Goal: Task Accomplishment & Management: Manage account settings

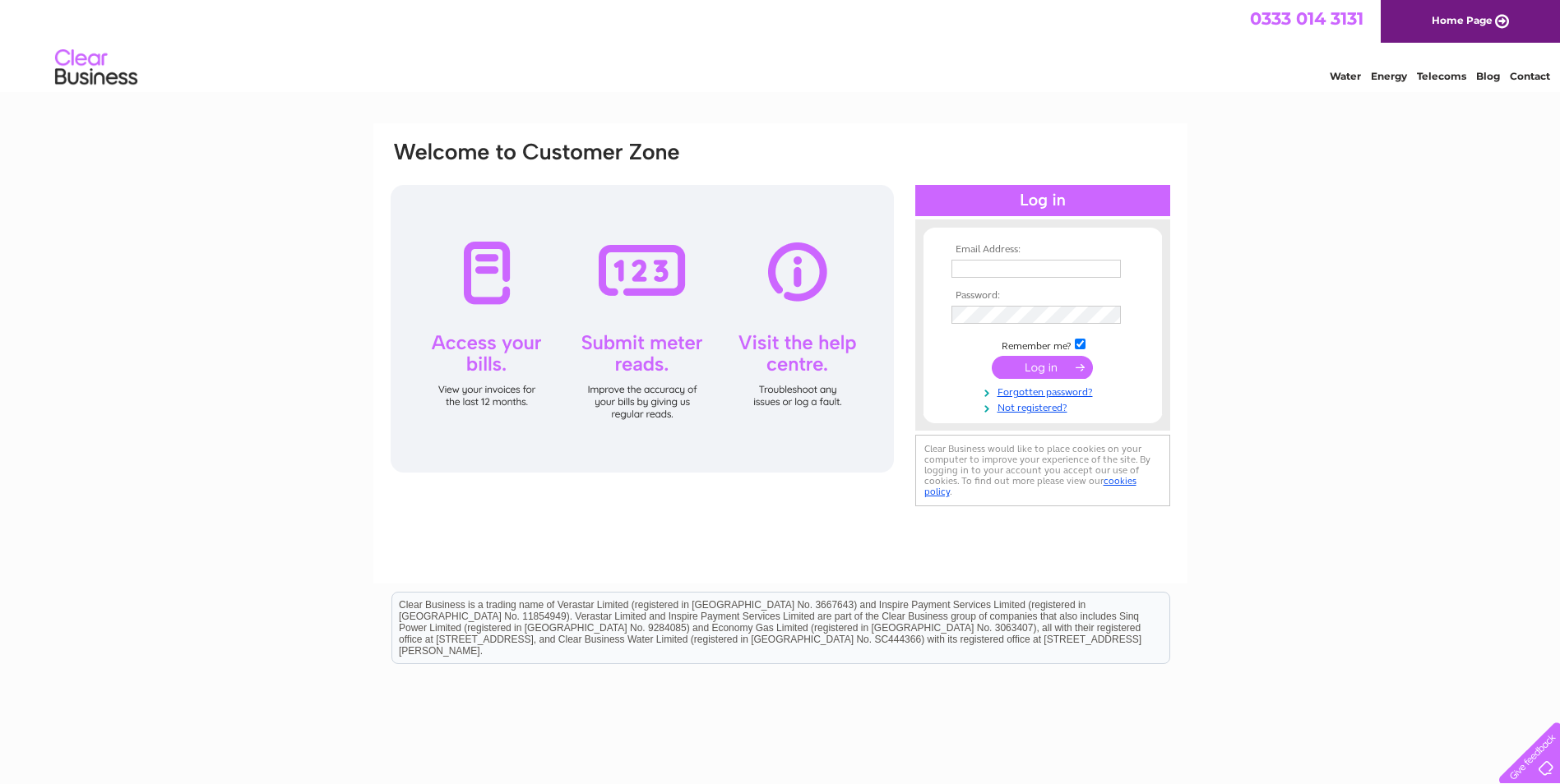
type input "rosiewhyte@equiomgroup.co.uk"
click at [1038, 366] on input "submit" at bounding box center [1042, 368] width 101 height 23
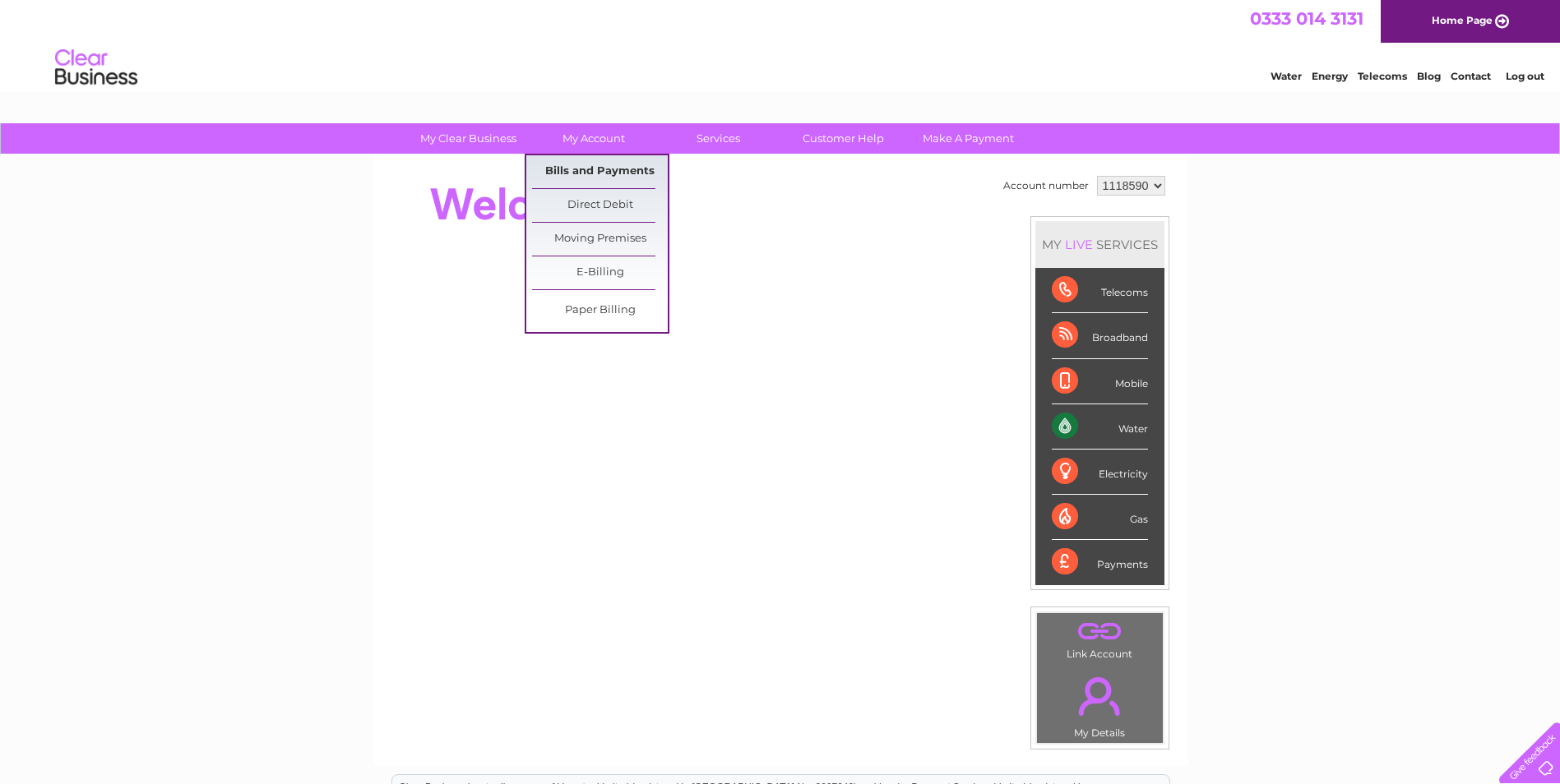
click at [616, 162] on link "Bills and Payments" at bounding box center [600, 172] width 135 height 33
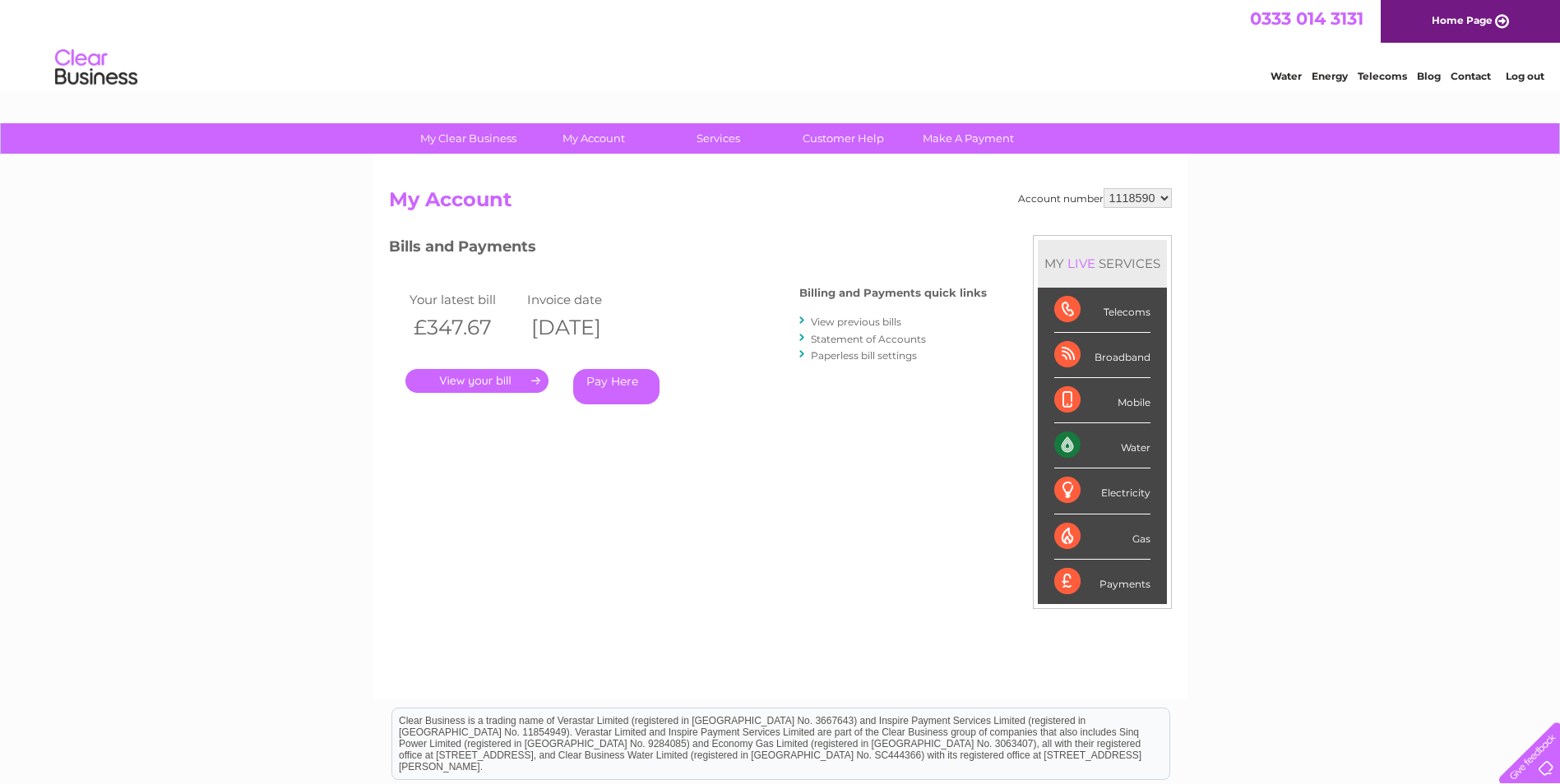
click at [474, 383] on link "." at bounding box center [476, 381] width 143 height 24
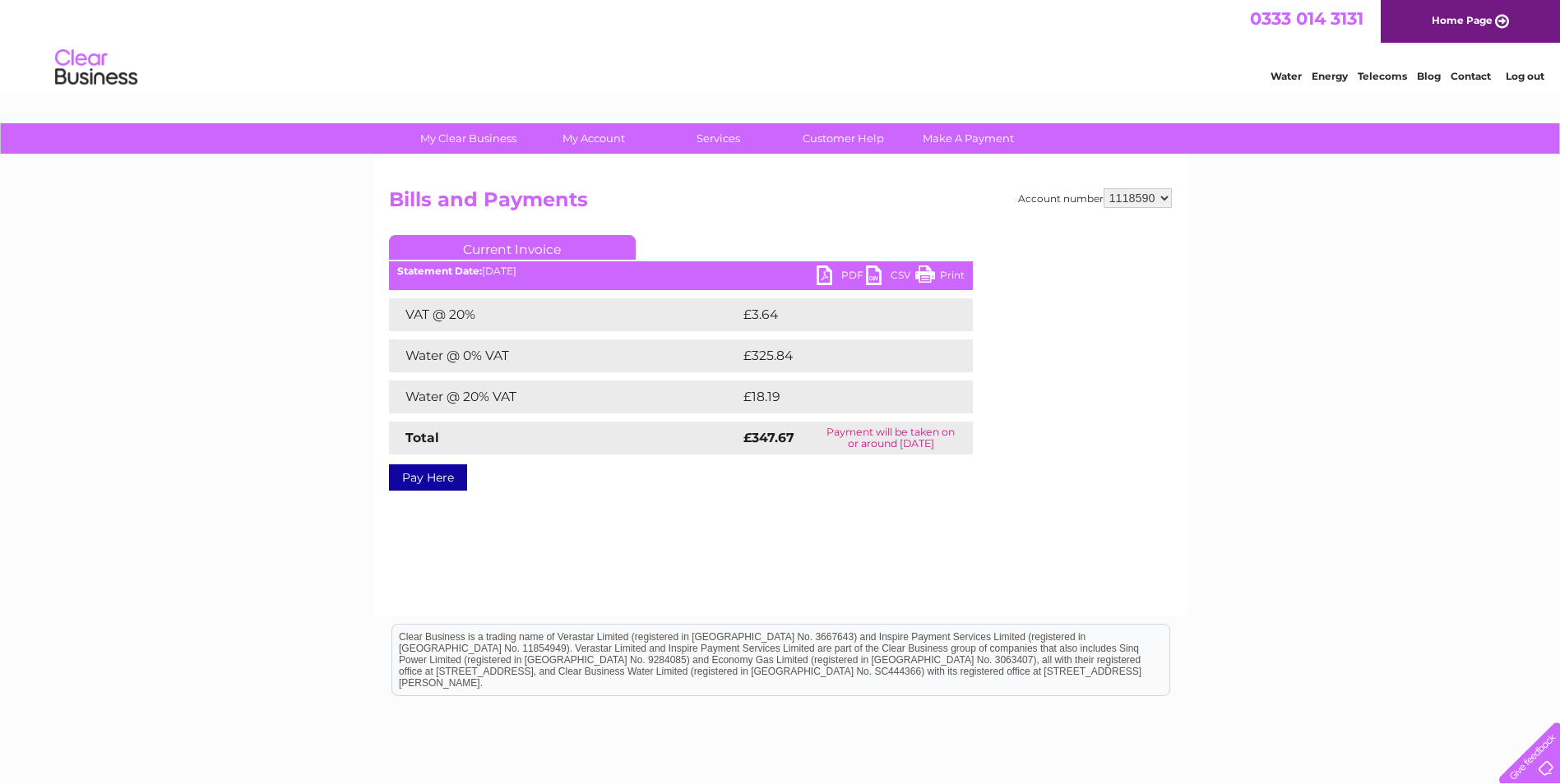
click at [830, 275] on link "PDF" at bounding box center [840, 277] width 49 height 24
click at [1516, 77] on link "Log out" at bounding box center [1524, 77] width 38 height 12
